Goal: Communication & Community: Answer question/provide support

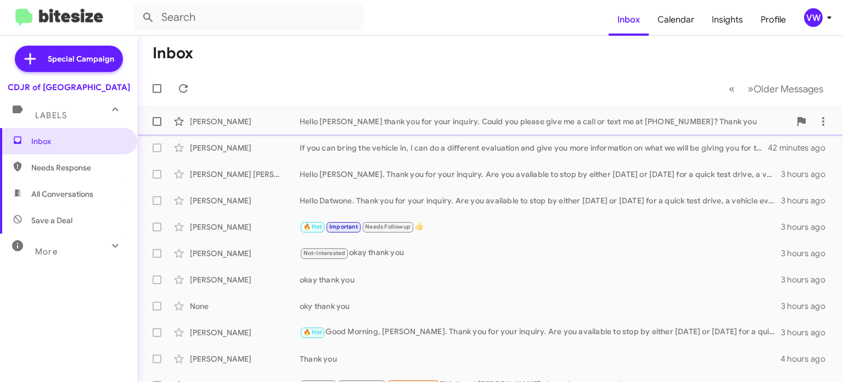
scroll to position [4, 0]
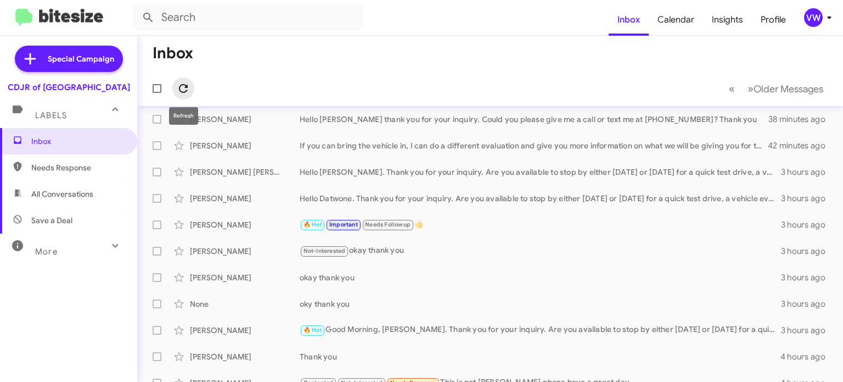
click at [180, 89] on icon at bounding box center [183, 88] width 9 height 9
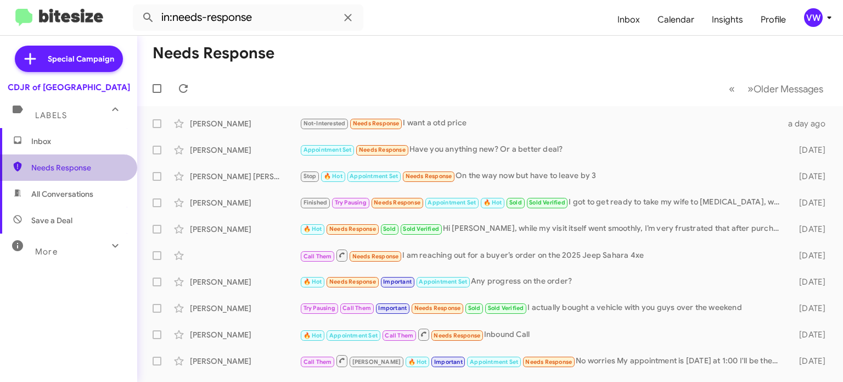
click at [53, 164] on span "Needs Response" at bounding box center [77, 167] width 93 height 11
click at [53, 165] on span "Needs Response" at bounding box center [77, 167] width 93 height 11
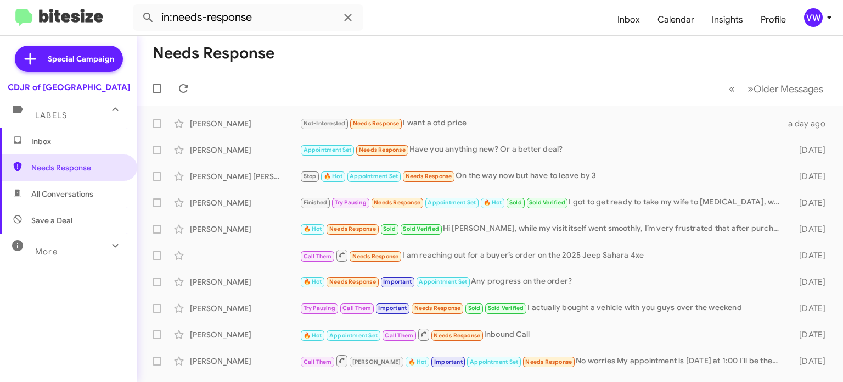
click at [41, 142] on span "Inbox" at bounding box center [77, 141] width 93 height 11
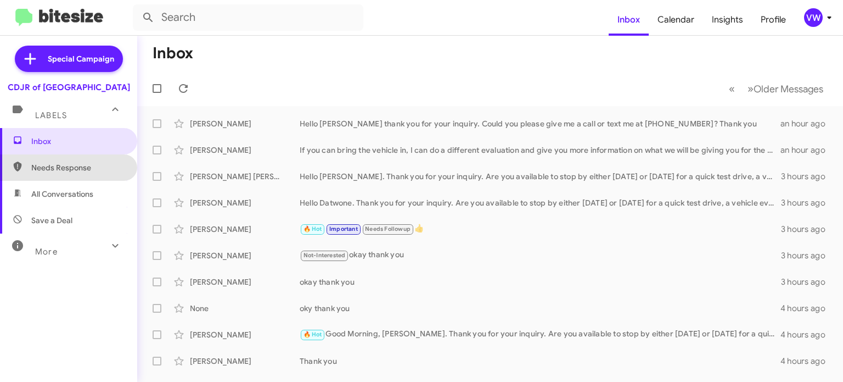
click at [64, 166] on span "Needs Response" at bounding box center [77, 167] width 93 height 11
type input "in:needs-response"
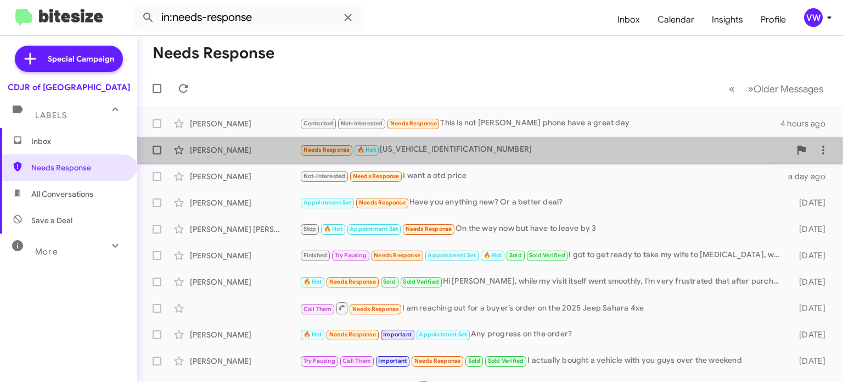
click at [319, 152] on span "Needs Response" at bounding box center [327, 149] width 47 height 7
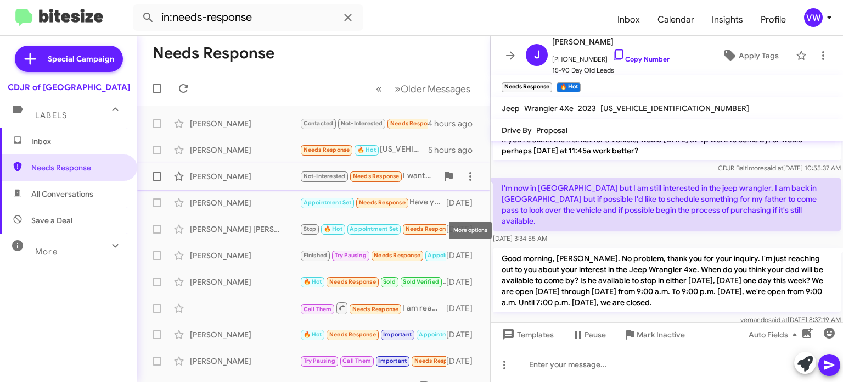
scroll to position [218, 0]
